Goal: Task Accomplishment & Management: Use online tool/utility

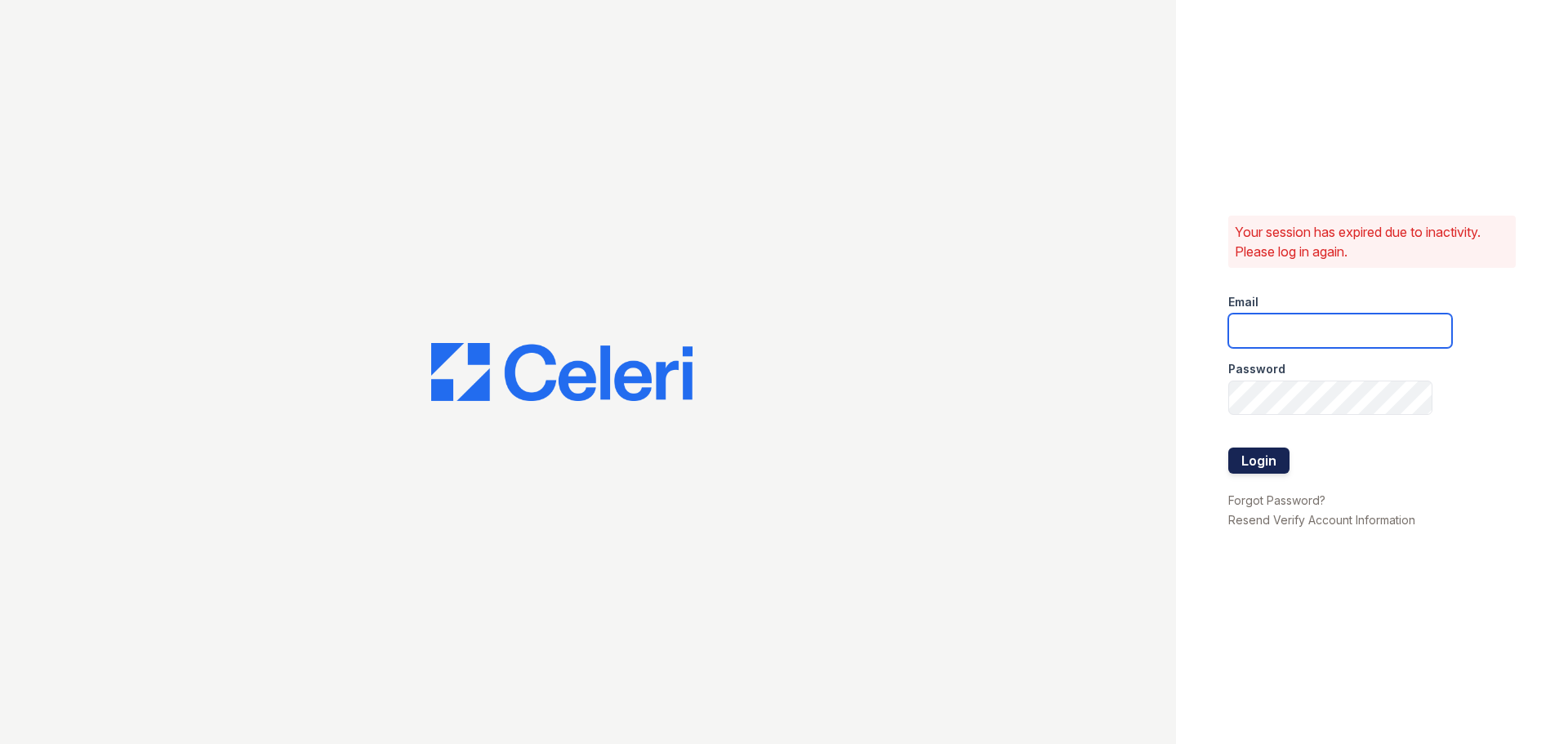
type input "theplace3@cafmanagement.com"
click at [1270, 462] on button "Login" at bounding box center [1259, 460] width 61 height 27
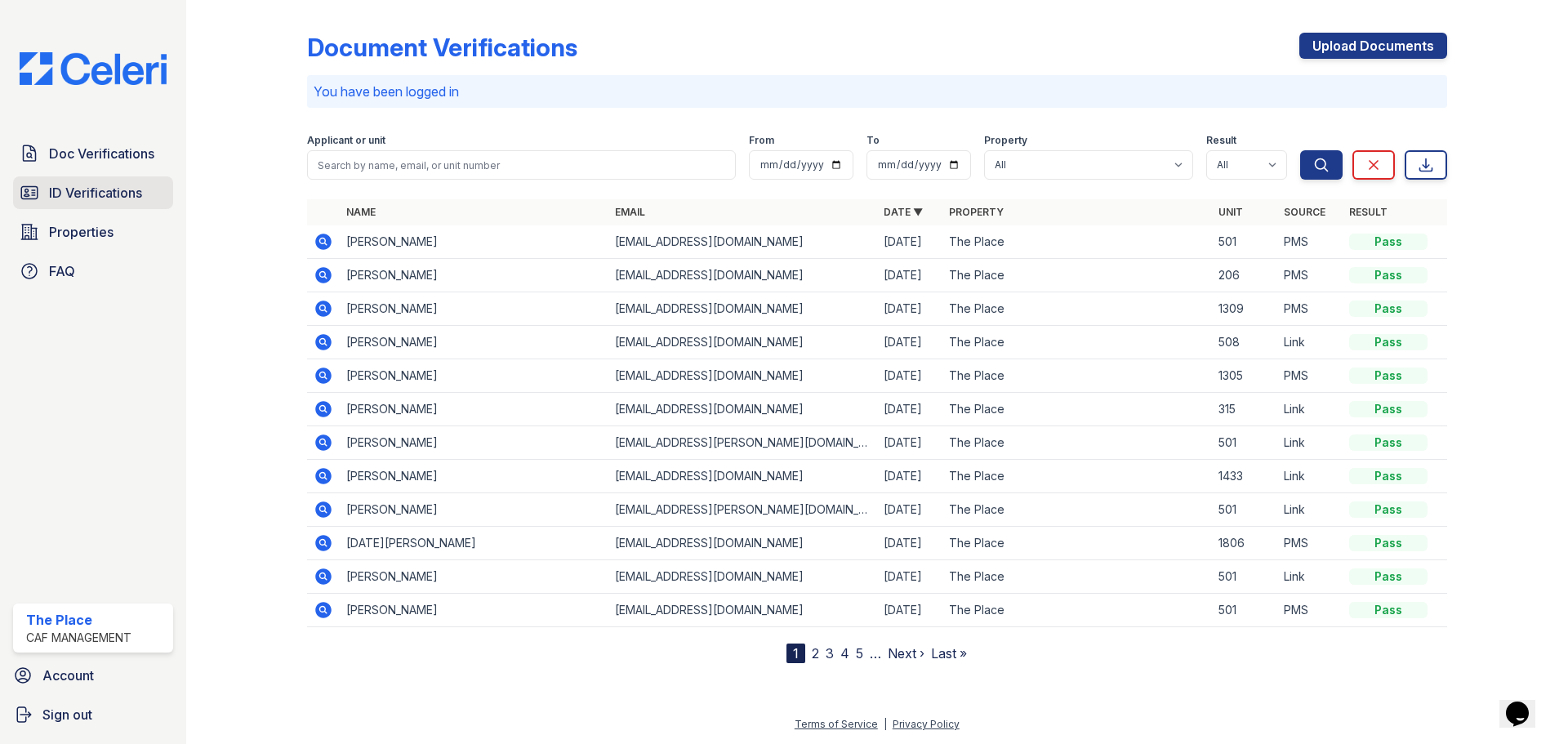
click at [95, 200] on span "ID Verifications" at bounding box center [95, 193] width 93 height 20
